Goal: Task Accomplishment & Management: Use online tool/utility

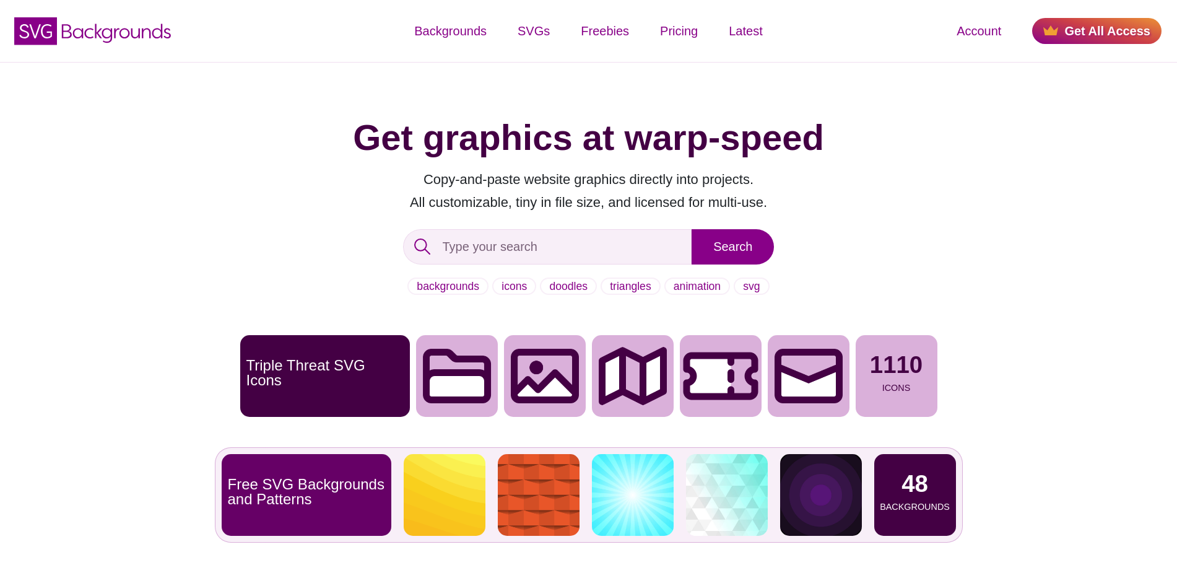
click at [916, 495] on p "48" at bounding box center [914, 484] width 27 height 24
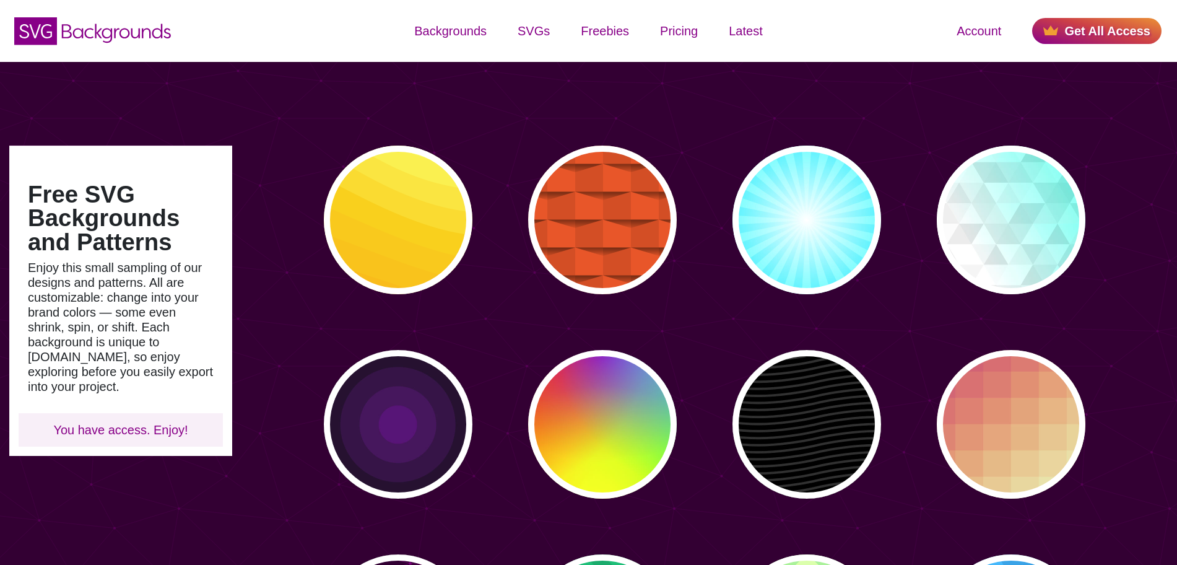
type input "#450057"
type input "#FFFFFF"
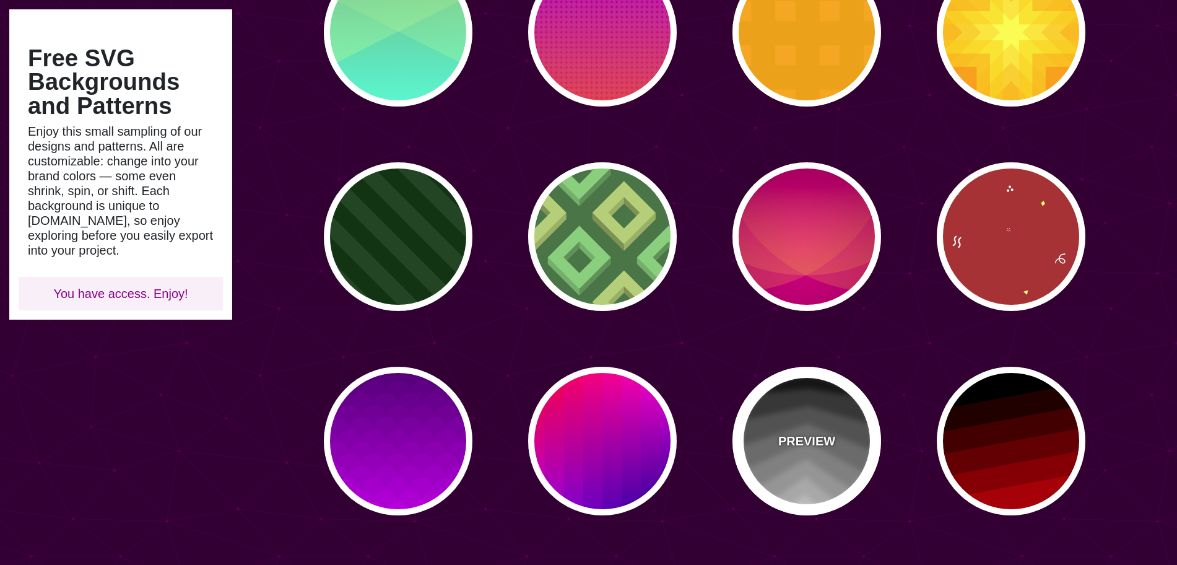
scroll to position [801, 0]
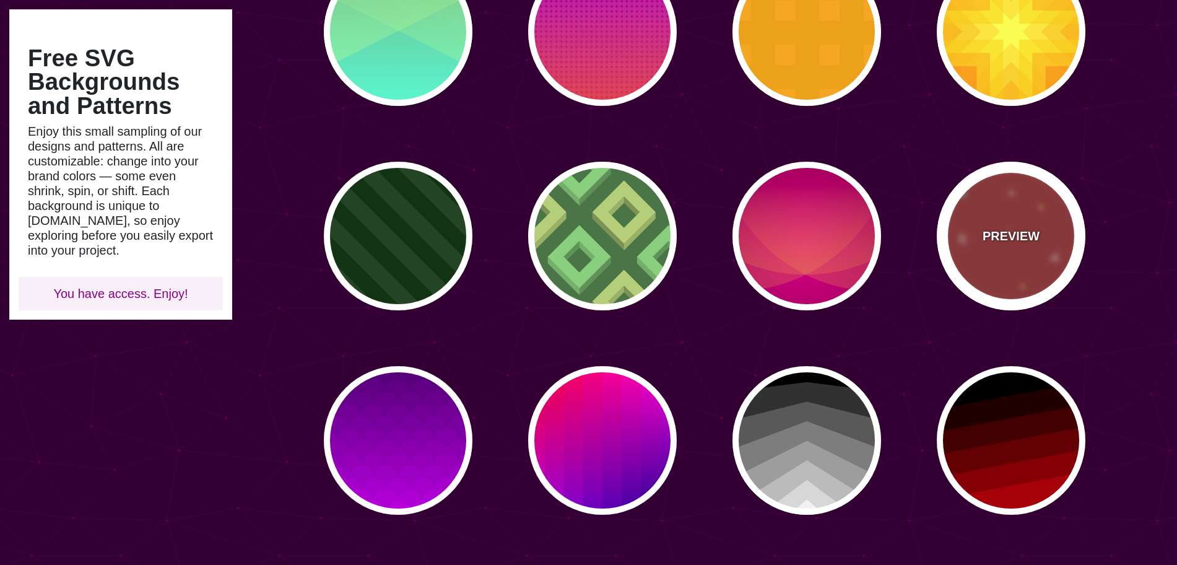
click at [1011, 238] on p "PREVIEW" at bounding box center [1011, 236] width 57 height 19
type input "#AA3333"
type input "#FFFF77"
type input "#55FFFF"
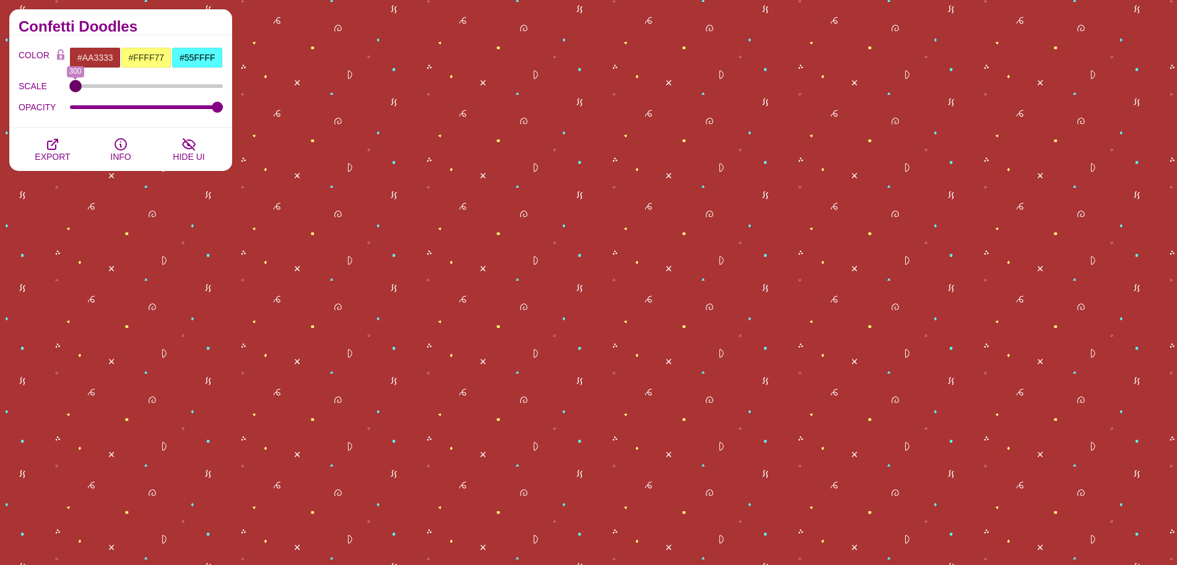
drag, startPoint x: 186, startPoint y: 82, endPoint x: 69, endPoint y: 94, distance: 117.6
type input "300"
click at [70, 89] on input "SCALE" at bounding box center [147, 86] width 154 height 5
click at [54, 152] on span "EXPORT" at bounding box center [52, 157] width 35 height 10
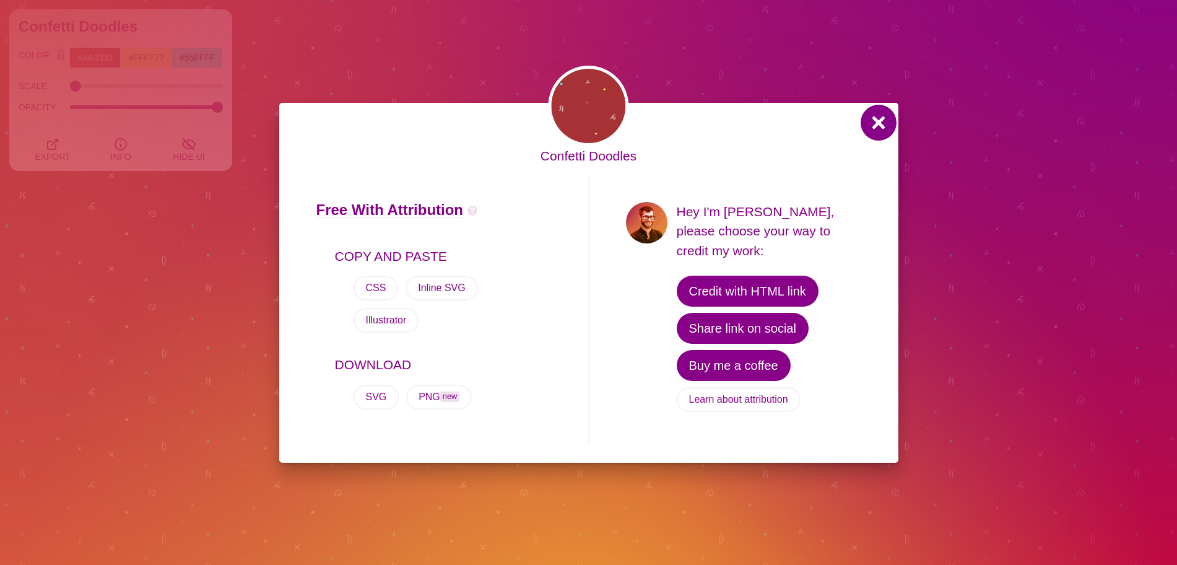
click at [891, 129] on button at bounding box center [879, 123] width 30 height 30
